Goal: Communication & Community: Answer question/provide support

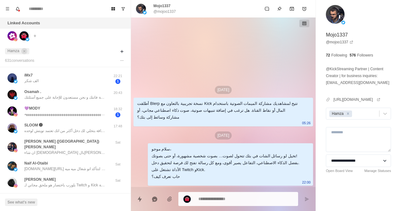
click at [26, 48] on span "Hamza" at bounding box center [17, 51] width 24 height 6
click at [25, 51] on icon "close" at bounding box center [24, 51] width 2 height 2
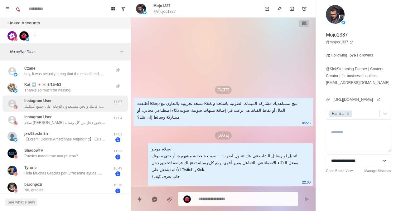
click at [67, 99] on div "Instagram User سلام حبيت أذكرك لو الرسالة سابقة فاتتك و نحن مستعدون للإجابة على…" at bounding box center [64, 103] width 81 height 11
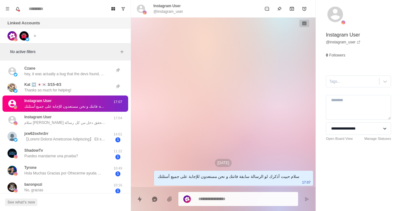
click at [117, 23] on div "Linked Accounts" at bounding box center [65, 22] width 131 height 11
type textarea "*"
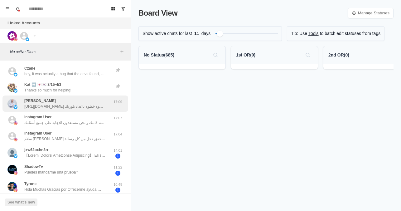
click at [84, 108] on p "http://blerp.com/streaming ممكن تتسجل من هنا و ابعث لنا ديسكورد لنجيب على جميع …" at bounding box center [64, 107] width 81 height 6
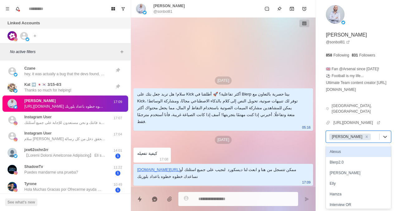
click at [372, 138] on div at bounding box center [374, 136] width 4 height 7
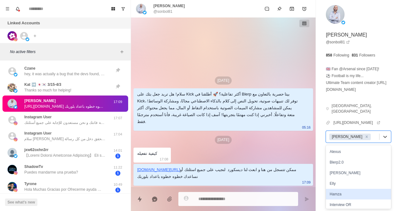
click at [356, 196] on div "Hamza" at bounding box center [358, 194] width 65 height 11
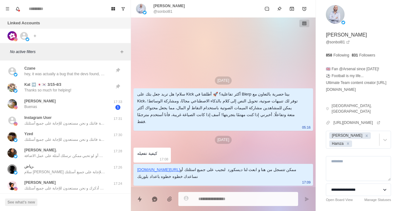
type textarea "*"
